Goal: Task Accomplishment & Management: Manage account settings

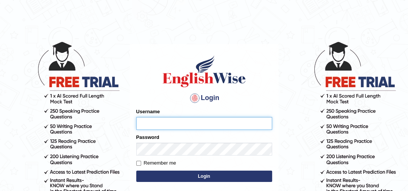
type input "YulyH"
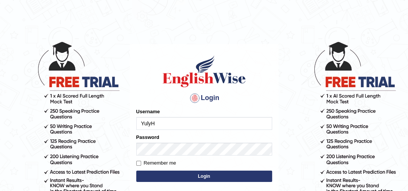
click at [190, 176] on button "Login" at bounding box center [204, 175] width 136 height 11
